Goal: Task Accomplishment & Management: Use online tool/utility

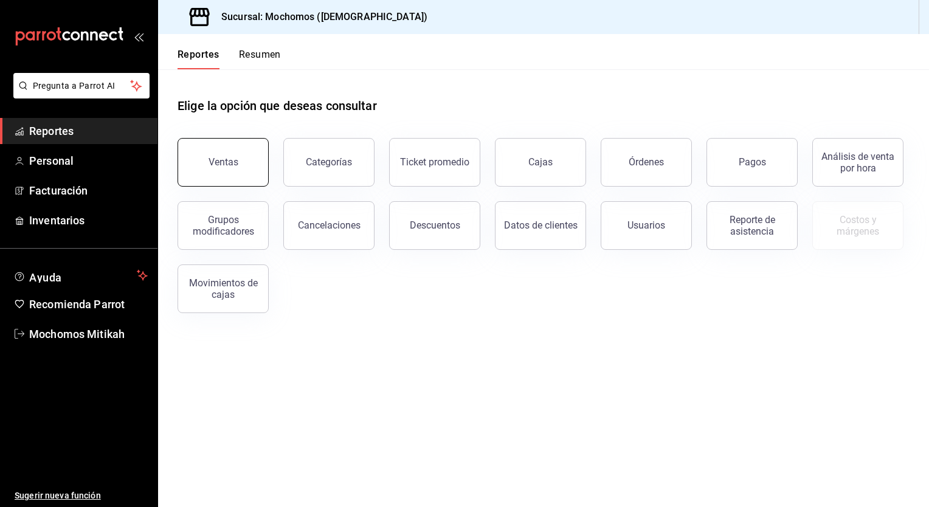
drag, startPoint x: 244, startPoint y: 162, endPoint x: 209, endPoint y: 157, distance: 35.7
click at [209, 157] on button "Ventas" at bounding box center [223, 162] width 91 height 49
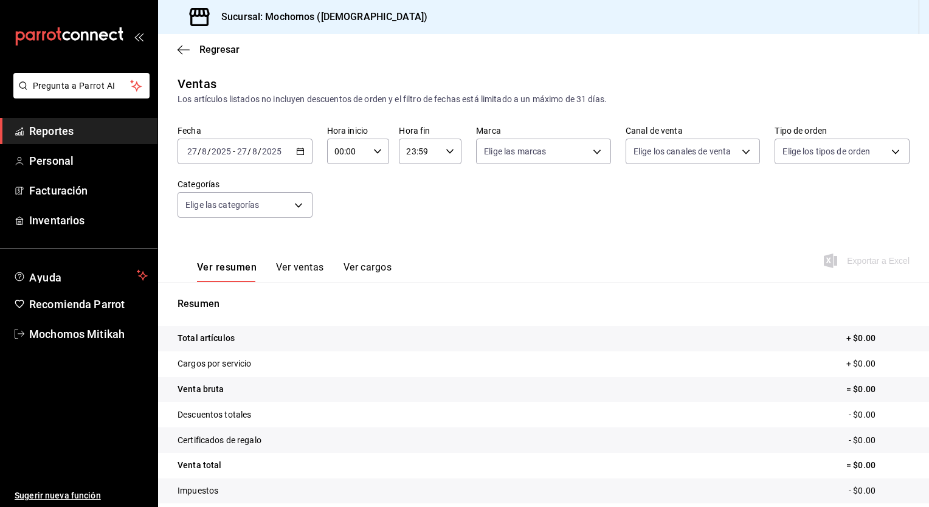
click at [344, 198] on div "Fecha [DATE] [DATE] - [DATE] [DATE] Hora inicio 00:00 Hora inicio Hora fin 23:5…" at bounding box center [544, 178] width 732 height 107
click at [297, 152] on icon "button" at bounding box center [300, 151] width 9 height 9
drag, startPoint x: 297, startPoint y: 152, endPoint x: 283, endPoint y: 132, distance: 24.5
drag, startPoint x: 283, startPoint y: 132, endPoint x: 294, endPoint y: 154, distance: 24.5
click at [294, 154] on div "[DATE] [DATE] - [DATE] [DATE]" at bounding box center [245, 152] width 135 height 26
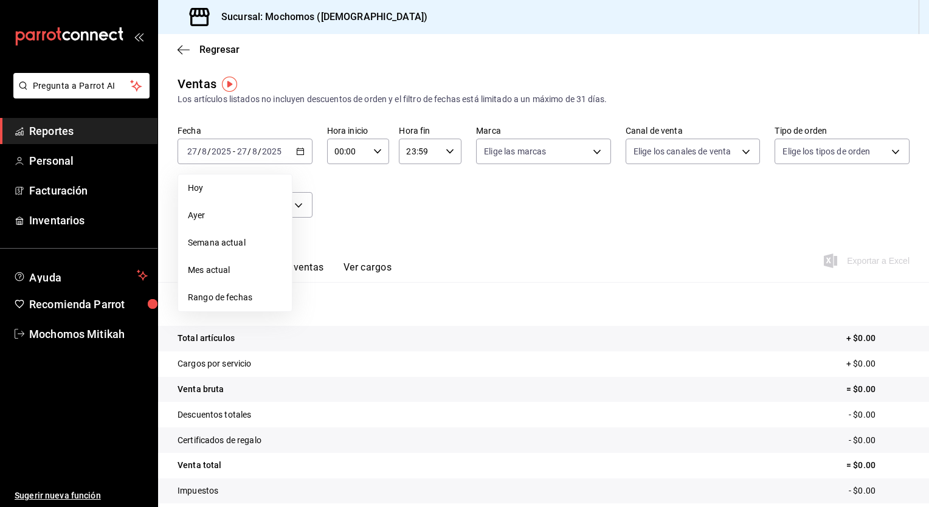
click at [319, 176] on div "Fecha [DATE] [DATE] - [DATE] [DATE] [DATE] [DATE] Semana actual Mes actual Rang…" at bounding box center [544, 178] width 732 height 107
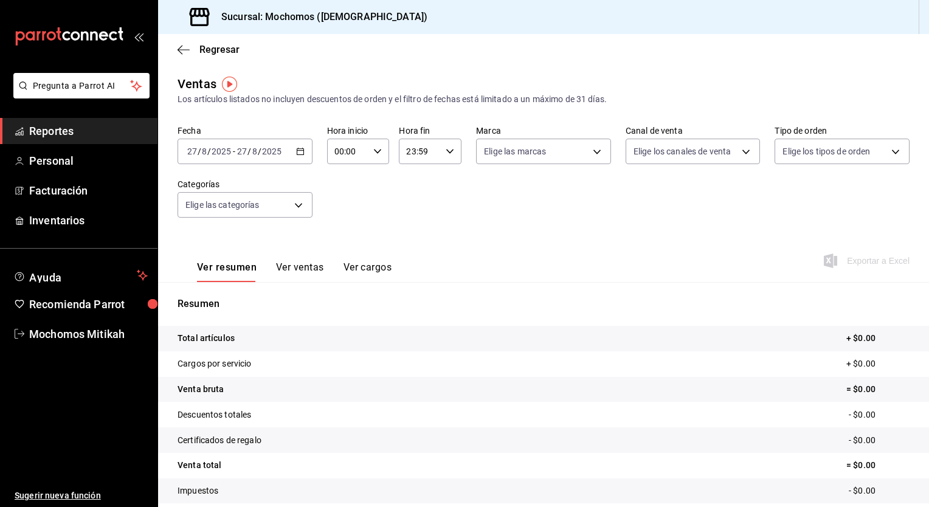
click at [306, 153] on div "[DATE] [DATE] - [DATE] [DATE]" at bounding box center [245, 152] width 135 height 26
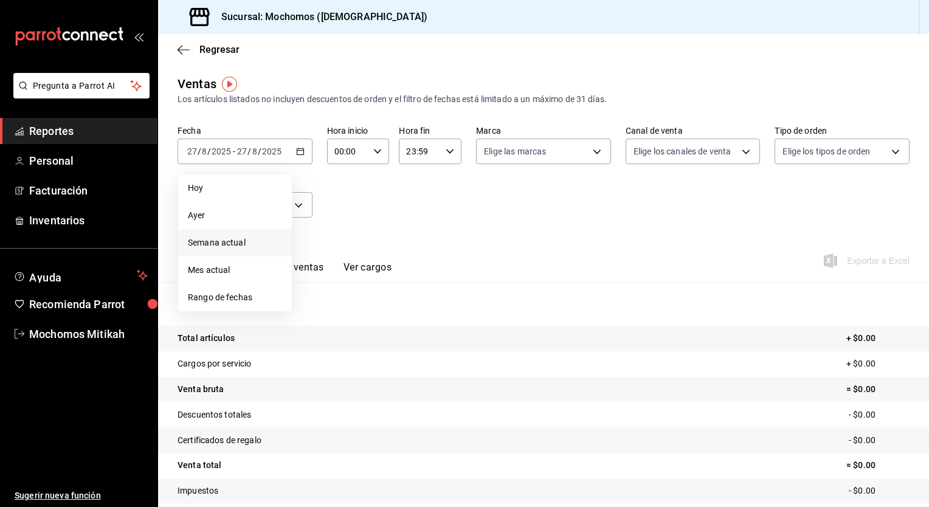
click at [220, 244] on span "Semana actual" at bounding box center [235, 243] width 94 height 13
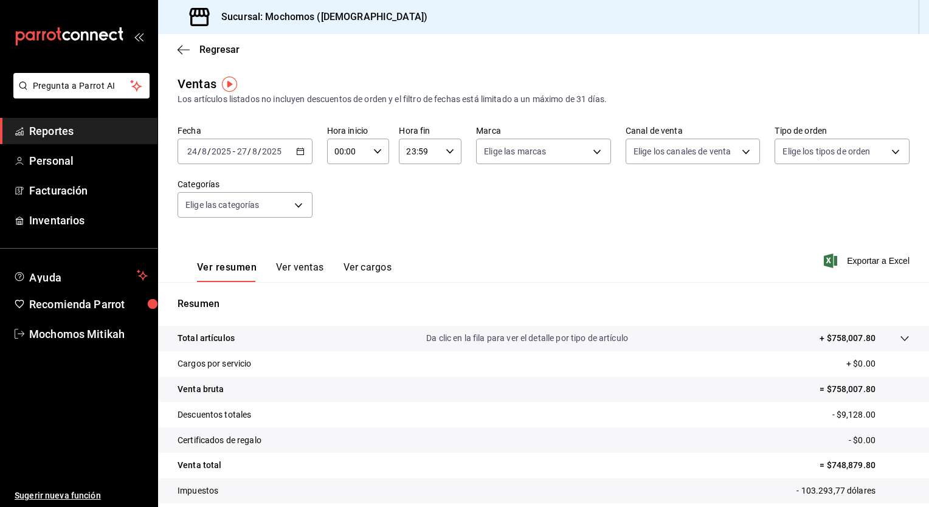
click at [296, 153] on icon "button" at bounding box center [300, 151] width 9 height 9
click at [365, 181] on div "Fecha [DATE] [DATE] - [DATE] [DATE] Hora inicio 00:00 Hora inicio Hora fin 23:5…" at bounding box center [544, 178] width 732 height 107
click at [300, 155] on icon "button" at bounding box center [300, 151] width 9 height 9
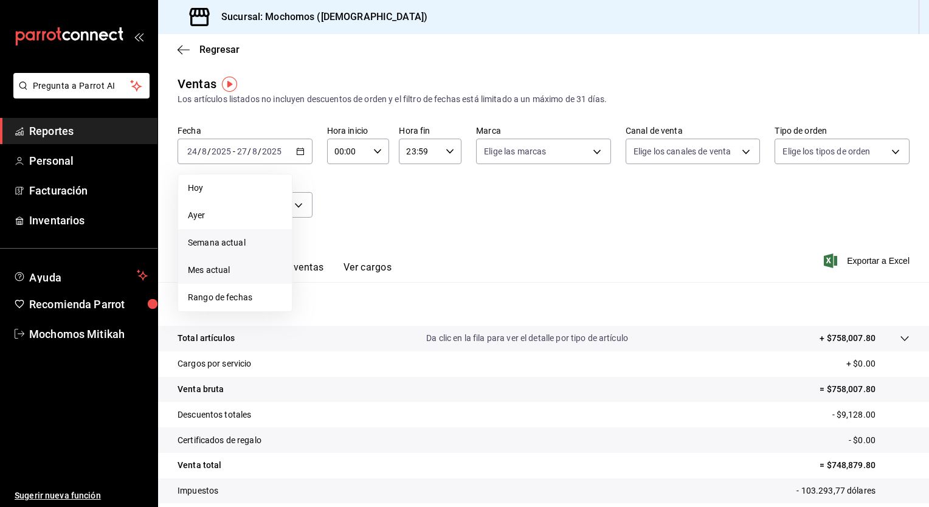
click at [227, 269] on span "Mes actual" at bounding box center [235, 270] width 94 height 13
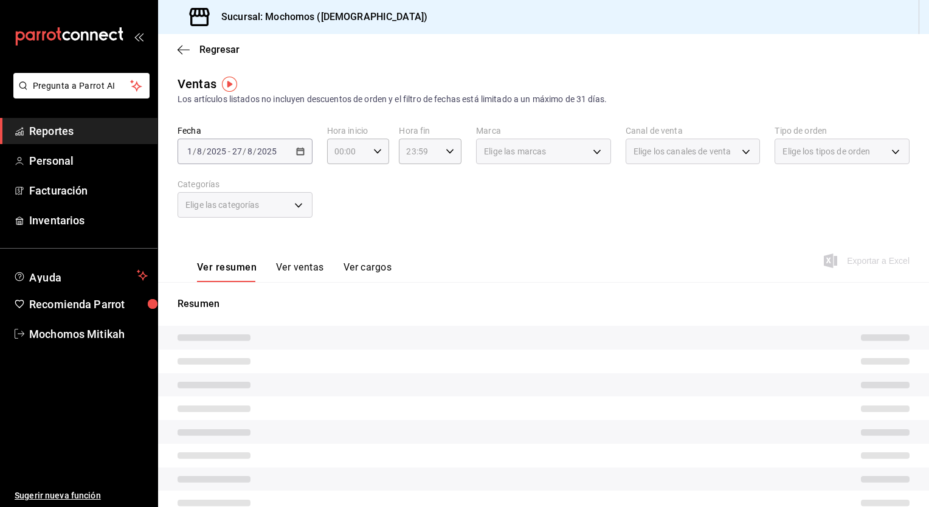
click at [303, 152] on div "[DATE] [DATE] - [DATE] [DATE]" at bounding box center [245, 152] width 135 height 26
click at [303, 153] on div "[DATE] [DATE] - [DATE] [DATE]" at bounding box center [245, 152] width 135 height 26
click at [379, 151] on icon "button" at bounding box center [377, 151] width 9 height 9
click at [291, 152] on div at bounding box center [464, 253] width 929 height 507
click at [291, 152] on div "[DATE] [DATE] - [DATE] [DATE]" at bounding box center [245, 152] width 135 height 26
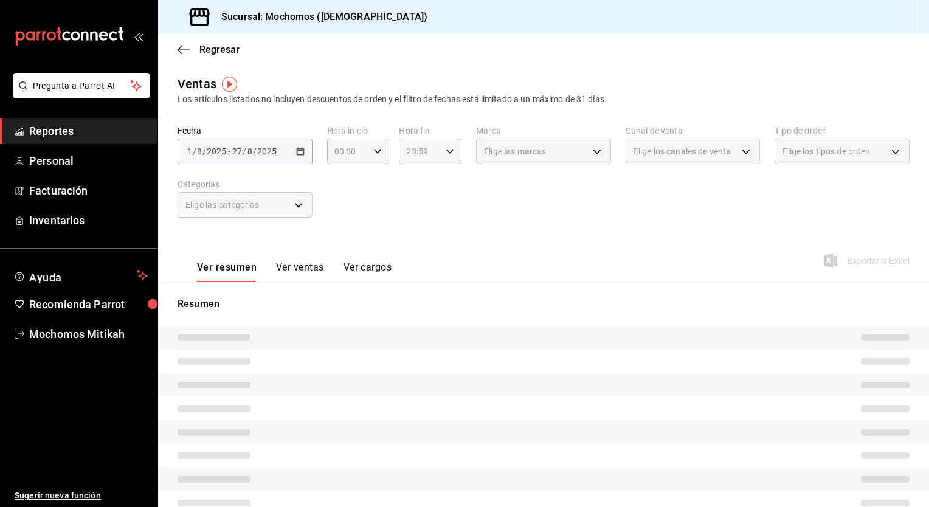
click at [304, 153] on div "[DATE] [DATE] - [DATE] [DATE]" at bounding box center [245, 152] width 135 height 26
click at [299, 198] on div "Elige las categorías" at bounding box center [245, 205] width 135 height 26
click at [353, 193] on div "Fecha [DATE] [DATE] - [DATE] [DATE] Hora inicio 00:00 Hora inicio Hora fin 23:5…" at bounding box center [544, 178] width 732 height 107
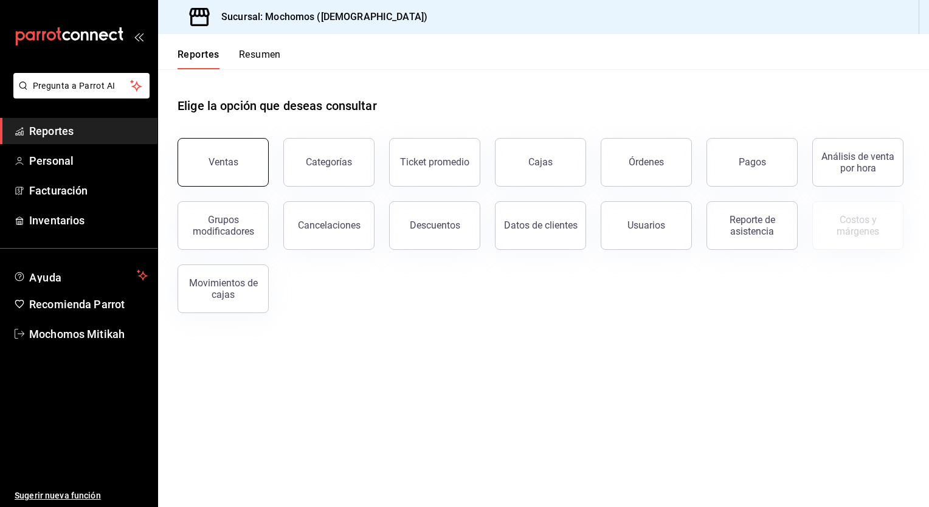
click at [206, 166] on button "Ventas" at bounding box center [223, 162] width 91 height 49
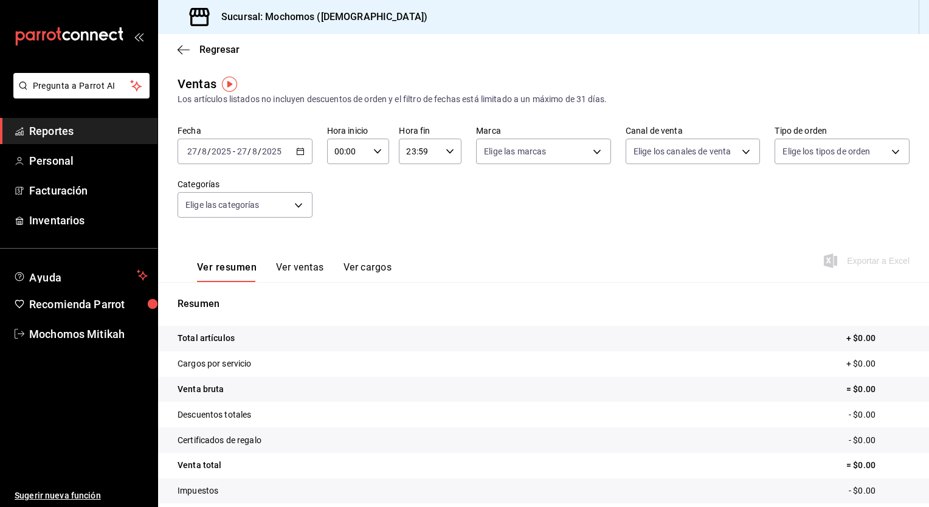
click at [298, 147] on icon "button" at bounding box center [300, 151] width 9 height 9
click at [222, 154] on input "2025" at bounding box center [221, 152] width 21 height 10
click at [372, 157] on div "00:00 Hora inicio" at bounding box center [358, 152] width 63 height 26
click at [341, 237] on span "05" at bounding box center [341, 232] width 12 height 10
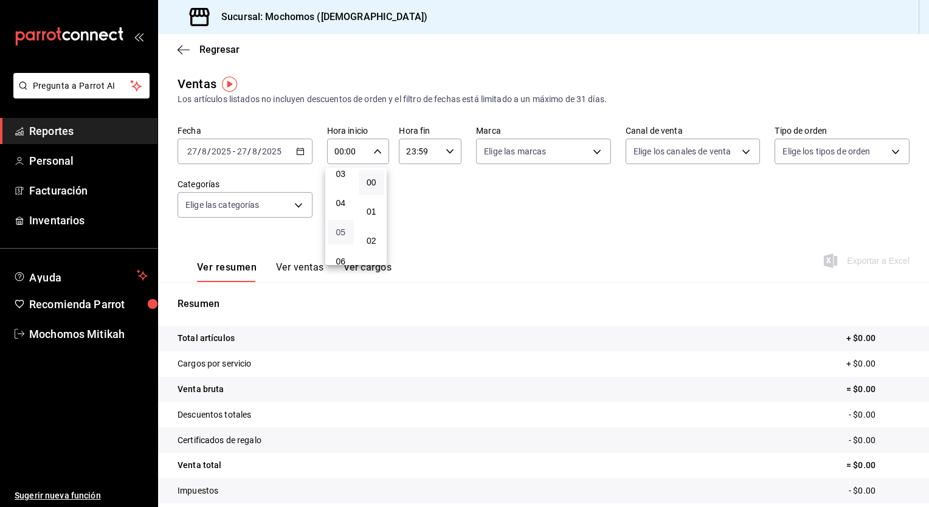
type input "05:00"
click at [452, 154] on div at bounding box center [464, 253] width 929 height 507
click at [446, 151] on icon "button" at bounding box center [450, 151] width 9 height 9
click at [413, 226] on button "05" at bounding box center [412, 218] width 26 height 24
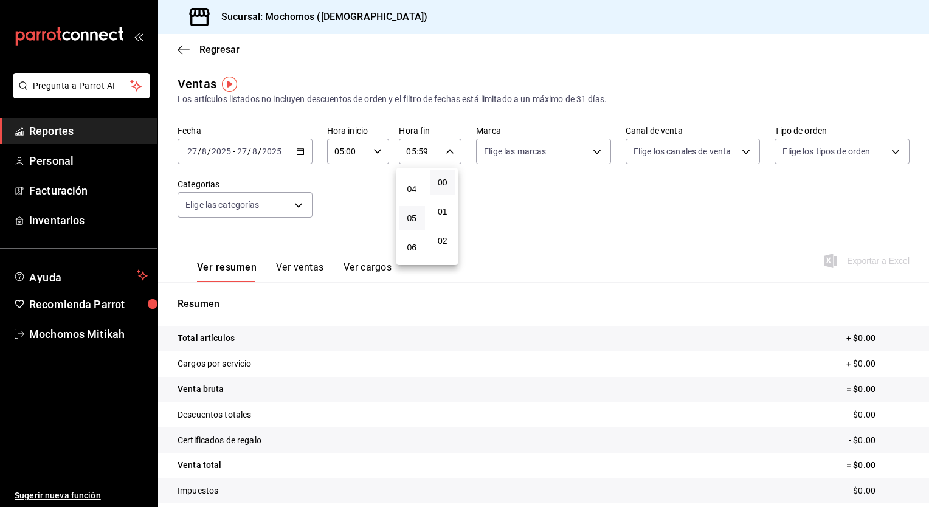
click at [445, 189] on button "00" at bounding box center [443, 182] width 26 height 24
type input "05:00"
click at [302, 157] on div at bounding box center [464, 253] width 929 height 507
click at [299, 156] on div "[DATE] [DATE] - [DATE] [DATE]" at bounding box center [245, 152] width 135 height 26
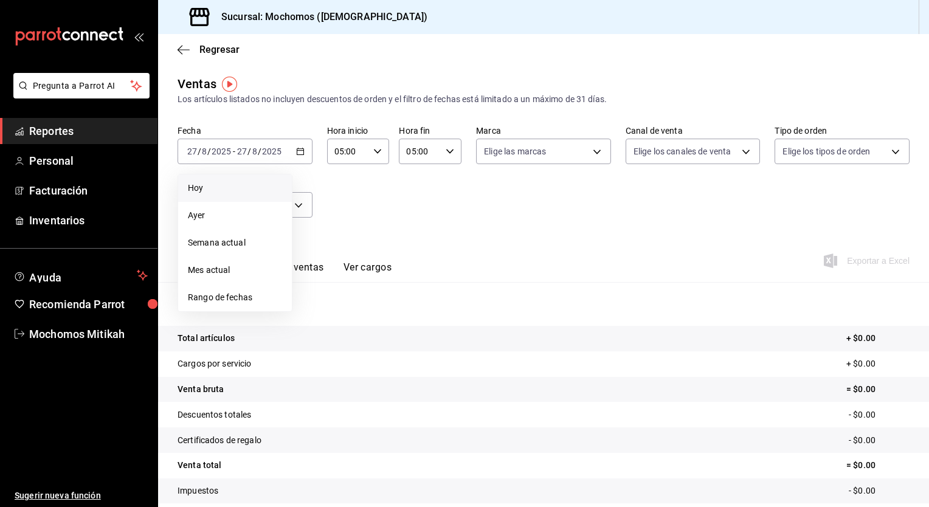
click at [201, 186] on span "Hoy" at bounding box center [235, 188] width 94 height 13
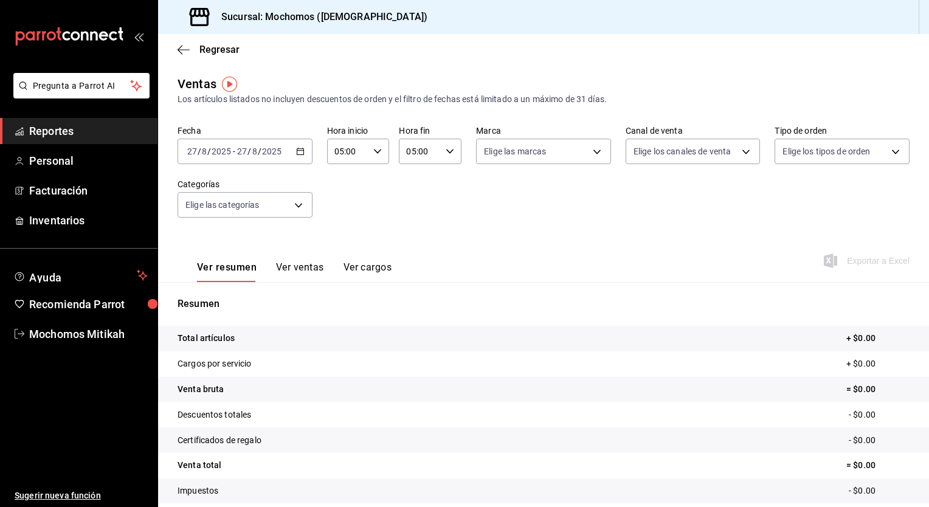
drag, startPoint x: 195, startPoint y: 150, endPoint x: 180, endPoint y: 157, distance: 16.3
click at [180, 157] on div "[DATE] [DATE] - [DATE] [DATE]" at bounding box center [245, 152] width 135 height 26
click at [299, 145] on div "[DATE] [DATE] - [DATE] [DATE]" at bounding box center [245, 152] width 135 height 26
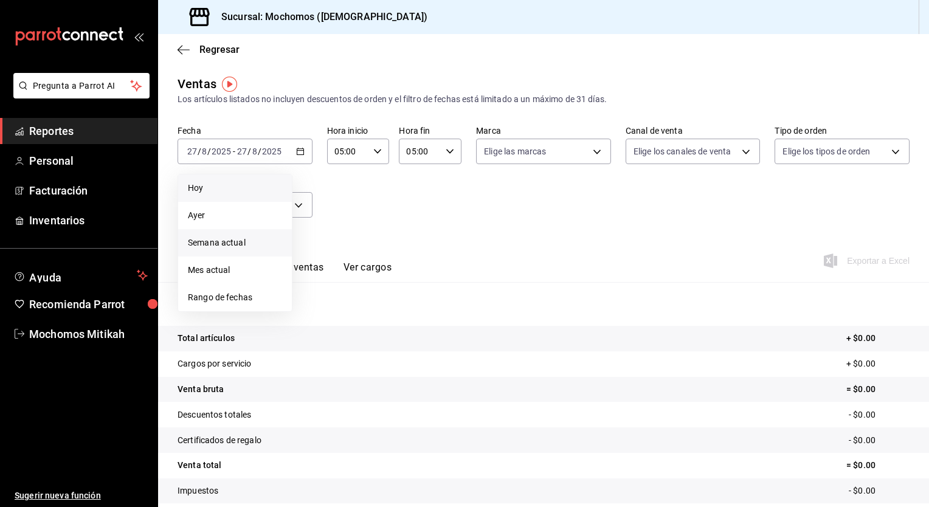
click at [221, 237] on span "Semana actual" at bounding box center [235, 243] width 94 height 13
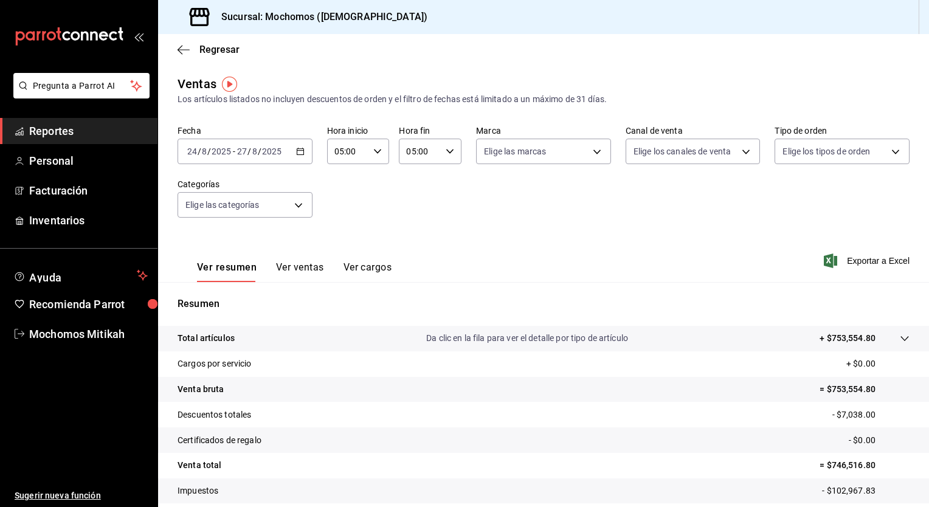
click at [198, 153] on span "/" at bounding box center [200, 152] width 4 height 10
drag, startPoint x: 298, startPoint y: 157, endPoint x: 269, endPoint y: 152, distance: 29.6
click at [269, 152] on input "2025" at bounding box center [271, 152] width 21 height 10
click at [297, 149] on \(Stroke\) "button" at bounding box center [300, 151] width 7 height 7
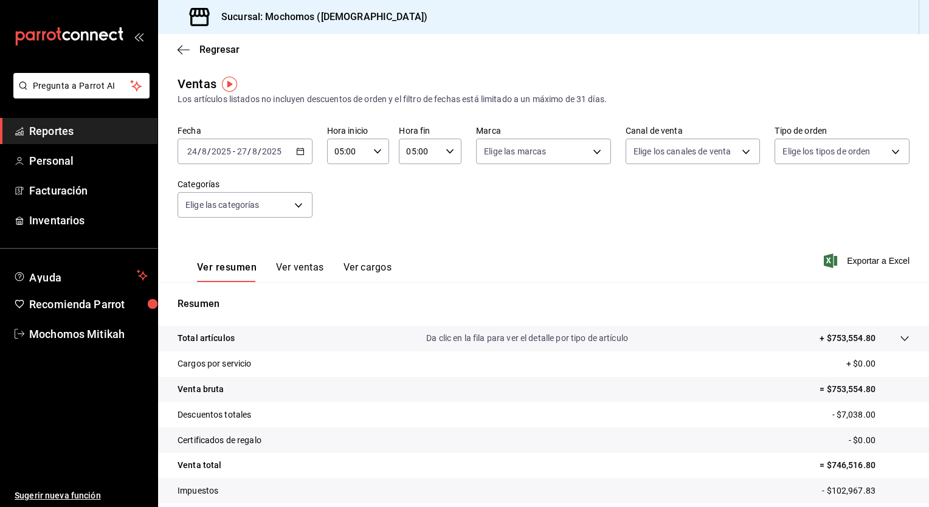
click at [302, 156] on div "2025-08-24 24 / 8 / 2025 - 2025-08-27 27 / 8 / 2025" at bounding box center [245, 152] width 135 height 26
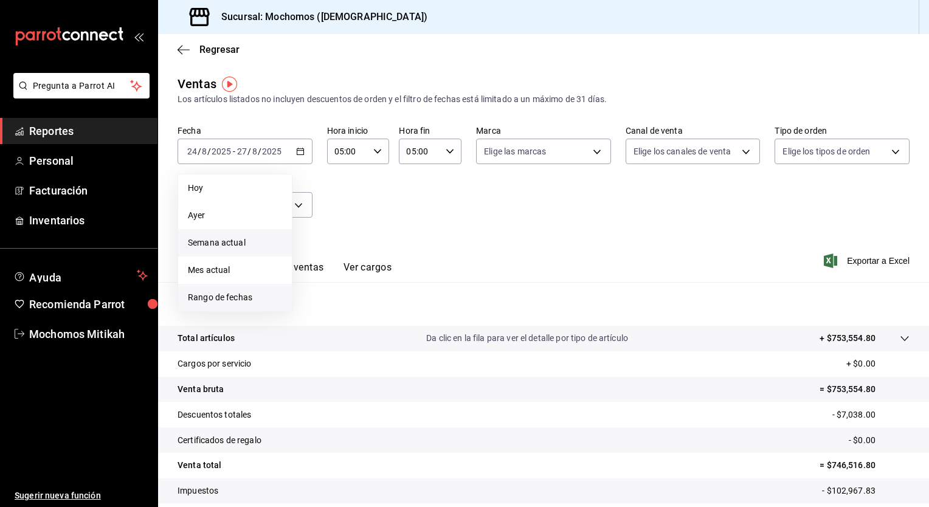
click at [244, 302] on span "Rango de fechas" at bounding box center [235, 297] width 94 height 13
click at [345, 312] on button "19" at bounding box center [338, 313] width 21 height 22
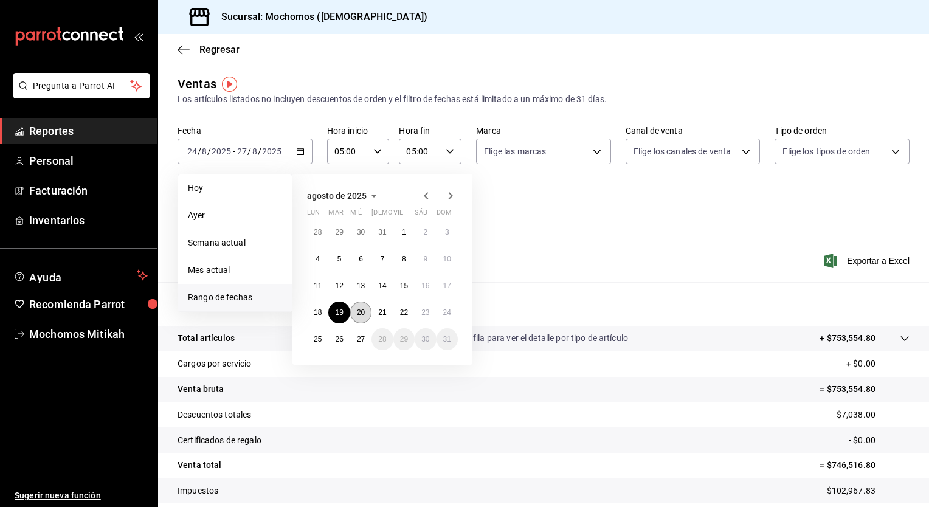
click at [360, 312] on abbr "20" at bounding box center [361, 312] width 8 height 9
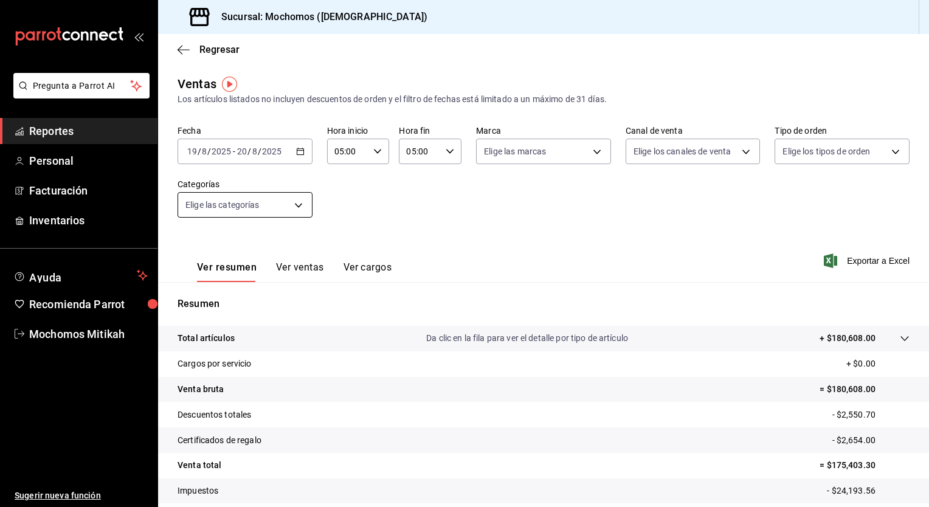
click at [302, 209] on body "Pregunta a Parrot AI Reportes Personal Facturación Inventarios Ayuda Recomienda…" at bounding box center [464, 253] width 929 height 507
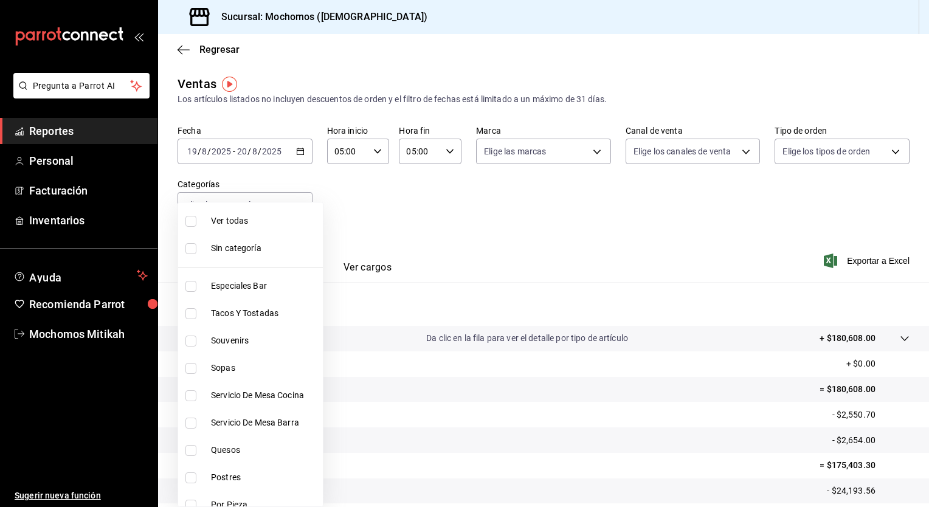
click at [384, 236] on div at bounding box center [464, 253] width 929 height 507
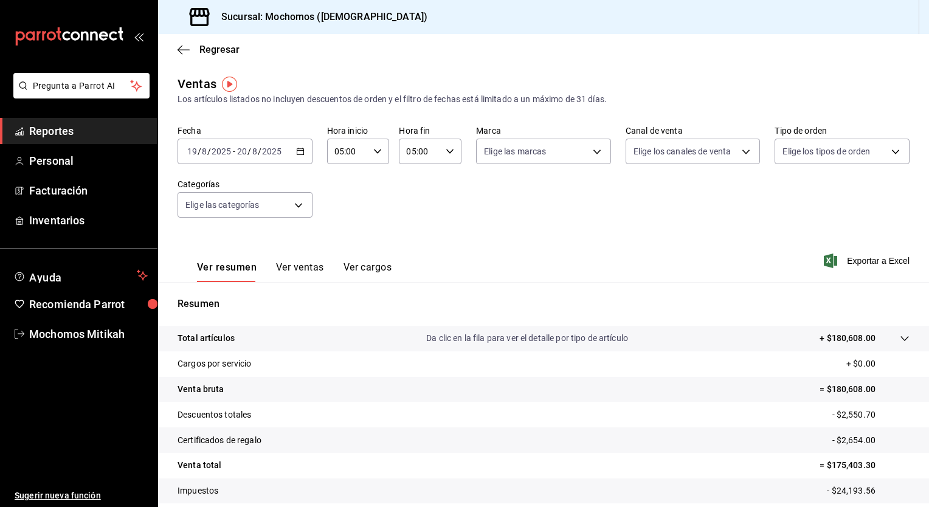
click at [304, 157] on div "2025-08-19 19 / 8 / 2025 - 2025-08-20 20 / 8 / 2025" at bounding box center [245, 152] width 135 height 26
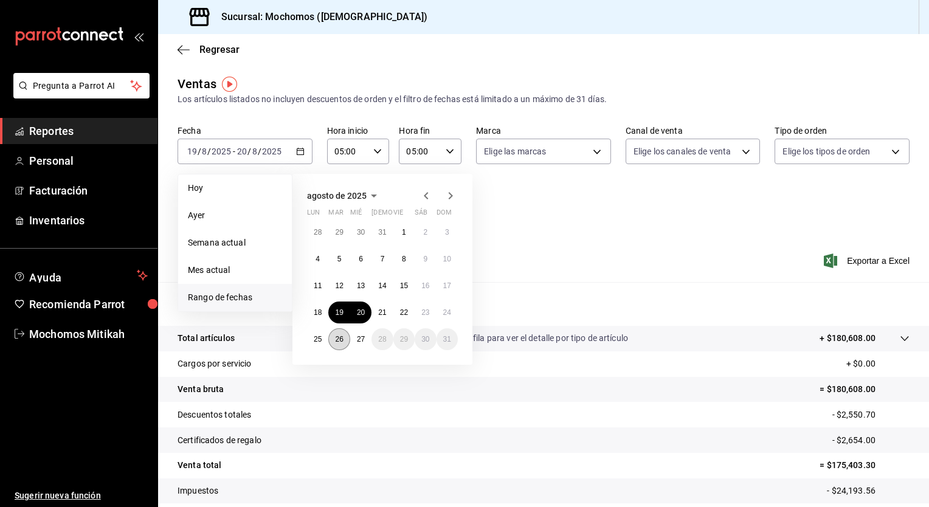
click at [338, 339] on abbr "26" at bounding box center [339, 339] width 8 height 9
click at [373, 336] on div "28 29 30 31 1 2 3 4 5 6 7 8 9 10 11 12 13 14 15 16 17 18 19 20 21 22 23 24 25 2…" at bounding box center [382, 285] width 151 height 129
click at [367, 336] on button "27" at bounding box center [360, 339] width 21 height 22
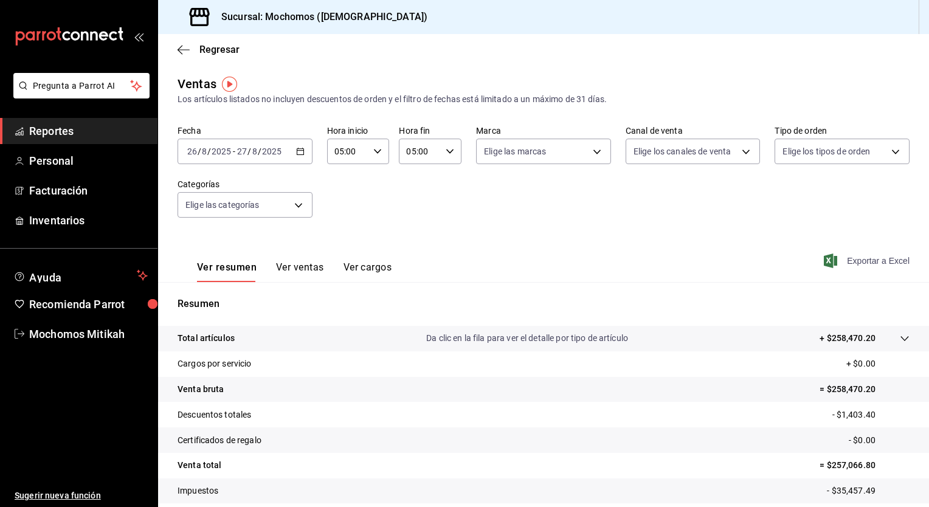
click at [885, 261] on span "Exportar a Excel" at bounding box center [867, 261] width 83 height 15
